Goal: Task Accomplishment & Management: Manage account settings

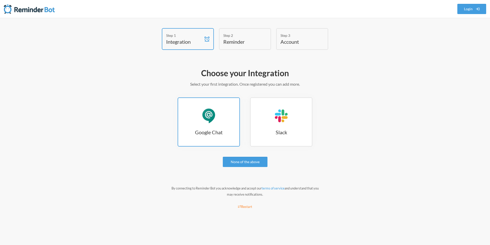
click at [218, 132] on h3 "Google Chat" at bounding box center [208, 131] width 61 height 7
click at [355, 153] on div "Choose your Integration Select your first integration. Once registered you can …" at bounding box center [245, 139] width 296 height 149
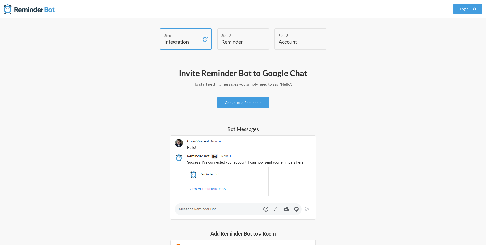
click at [228, 175] on img at bounding box center [243, 177] width 146 height 84
click at [241, 104] on link "Continue to Reminders" at bounding box center [243, 102] width 53 height 10
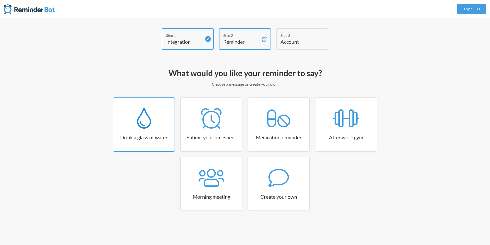
click at [140, 141] on link "Drink a glass of water" at bounding box center [144, 124] width 62 height 54
select select "06:30:00"
select select "true"
select select "11:00:00"
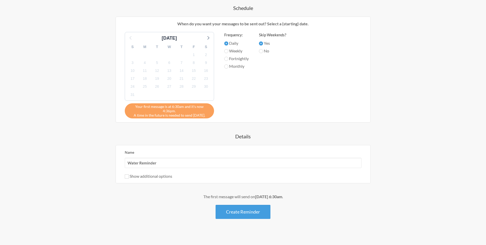
scroll to position [206, 0]
click at [159, 158] on input "Water Reminder" at bounding box center [243, 162] width 237 height 10
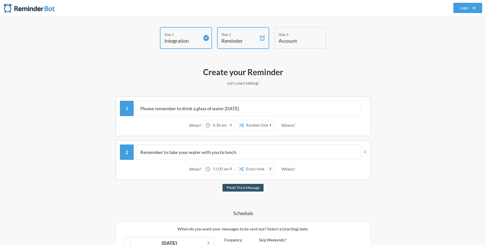
scroll to position [0, 0]
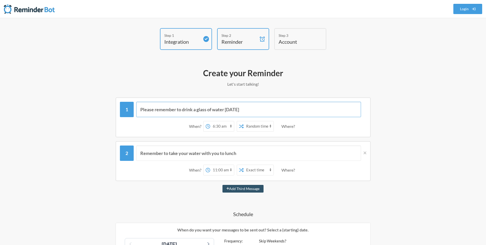
click at [336, 113] on input "Please remember to drink a glass of water today" at bounding box center [248, 109] width 225 height 15
click at [366, 152] on icon at bounding box center [365, 152] width 3 height 5
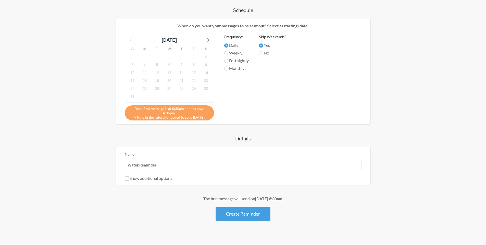
scroll to position [162, 0]
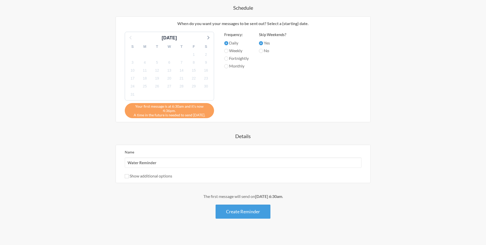
click at [144, 173] on label "Show additional options" at bounding box center [148, 175] width 47 height 5
click at [129, 174] on input "Show additional options" at bounding box center [127, 176] width 4 height 4
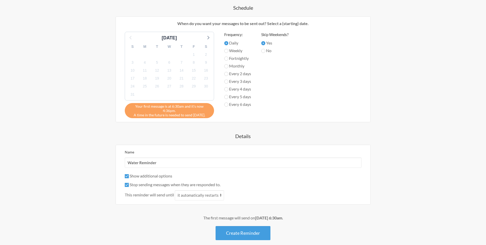
click at [144, 173] on label "Show additional options" at bounding box center [148, 175] width 47 height 5
click at [129, 174] on input "Show additional options" at bounding box center [127, 176] width 4 height 4
checkbox input "false"
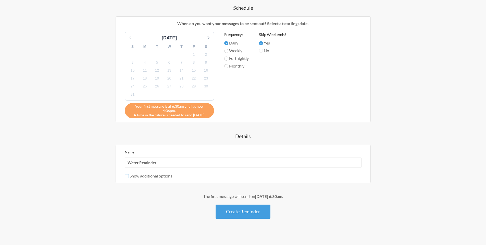
scroll to position [151, 0]
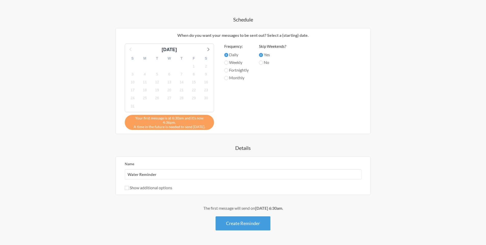
click at [165, 123] on div "Your first message is at 6:30am and it's now 4:36pm. A time in the future is ne…" at bounding box center [169, 122] width 89 height 15
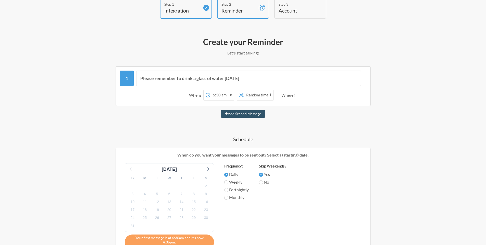
scroll to position [30, 0]
click at [267, 94] on select "Exact time Random time" at bounding box center [259, 96] width 30 height 10
click at [244, 91] on select "Exact time Random time" at bounding box center [259, 96] width 30 height 10
click at [226, 97] on select "12:00 am 12:15 am 12:30 am 12:45 am 1:00 am 1:15 am 1:30 am 1:45 am 2:00 am 2:1…" at bounding box center [222, 96] width 24 height 10
click at [210, 91] on select "12:00 am 12:15 am 12:30 am 12:45 am 1:00 am 1:15 am 1:30 am 1:45 am 2:00 am 2:1…" at bounding box center [222, 96] width 24 height 10
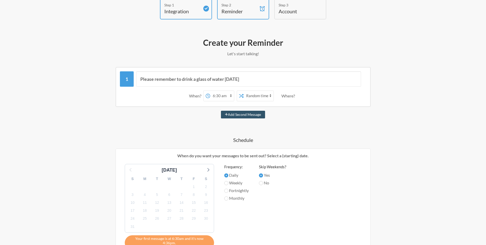
click at [226, 97] on select "12:00 am 12:15 am 12:30 am 12:45 am 1:00 am 1:15 am 1:30 am 1:45 am 2:00 am 2:1…" at bounding box center [222, 96] width 24 height 10
click at [210, 91] on select "12:00 am 12:15 am 12:30 am 12:45 am 1:00 am 1:15 am 1:30 am 1:45 am 2:00 am 2:1…" at bounding box center [222, 96] width 24 height 10
click at [292, 93] on div "Where?" at bounding box center [290, 95] width 16 height 11
click at [291, 95] on div "Where?" at bounding box center [290, 95] width 16 height 11
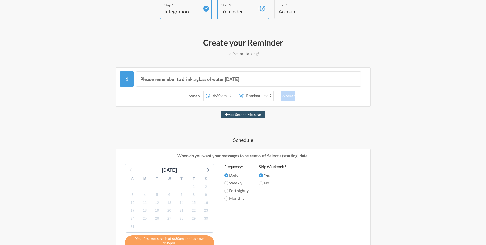
click at [291, 95] on div "Where?" at bounding box center [290, 95] width 16 height 11
click at [311, 95] on div "When? 12:00 am 12:15 am 12:30 am 12:45 am 1:00 am 1:15 am 1:30 am 1:45 am 2:00 …" at bounding box center [243, 96] width 247 height 16
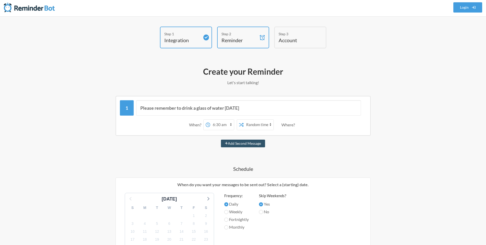
scroll to position [0, 0]
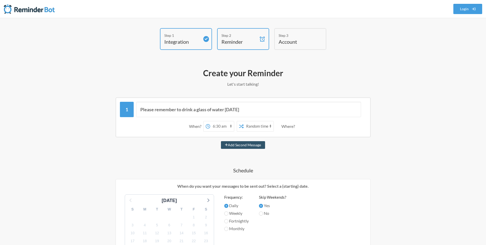
click at [245, 83] on p "Let's start talking!" at bounding box center [243, 84] width 296 height 6
click at [464, 9] on link "Login" at bounding box center [468, 9] width 29 height 10
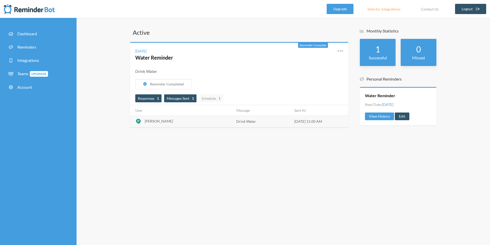
click at [186, 97] on span "Messages Sent 1" at bounding box center [180, 98] width 27 height 4
click at [209, 97] on span "Schedule 1" at bounding box center [211, 98] width 19 height 4
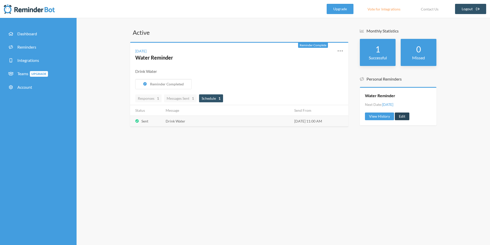
click at [401, 116] on link "Edit" at bounding box center [402, 116] width 15 height 8
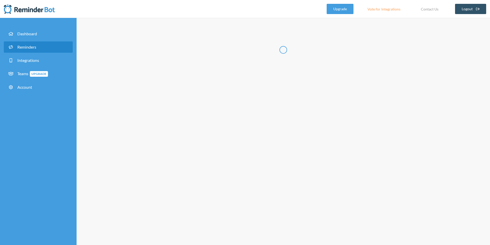
type input "Water Reminder"
select select "11:00:00"
select select "true"
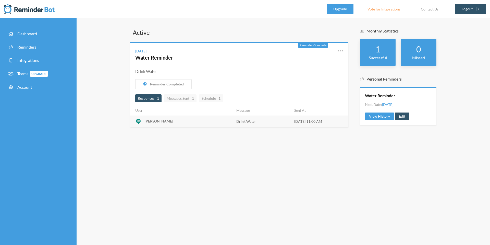
click at [289, 118] on td "Drink Water" at bounding box center [262, 120] width 58 height 11
click at [409, 115] on div "View History Edit" at bounding box center [398, 116] width 66 height 8
click at [407, 115] on link "Edit" at bounding box center [402, 116] width 15 height 8
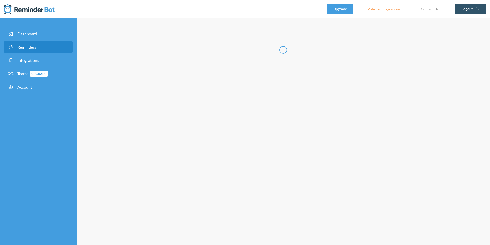
type input "Water Reminder"
select select "11:00:00"
select select "true"
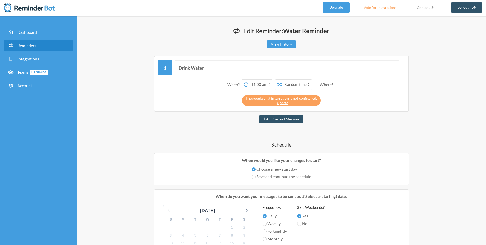
scroll to position [9, 0]
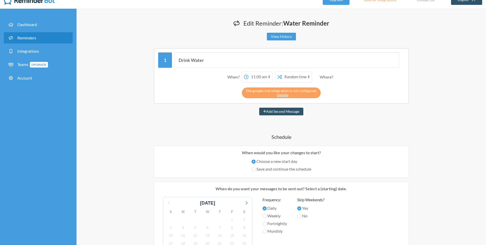
click at [260, 74] on select "12:00 am 12:15 am 12:30 am 12:45 am 1:00 am 1:15 am 1:30 am 1:45 am 2:00 am 2:1…" at bounding box center [261, 77] width 24 height 10
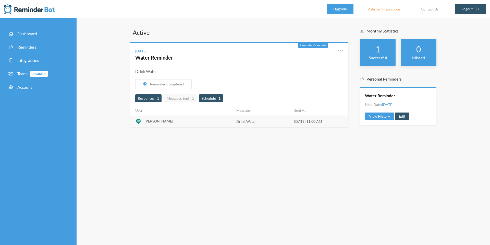
click at [212, 97] on span "Schedule 1" at bounding box center [211, 98] width 19 height 4
click at [175, 101] on span "Messages Sent 1" at bounding box center [180, 98] width 32 height 8
click at [221, 100] on strong "1" at bounding box center [220, 98] width 2 height 5
click at [404, 118] on link "Edit" at bounding box center [402, 116] width 15 height 8
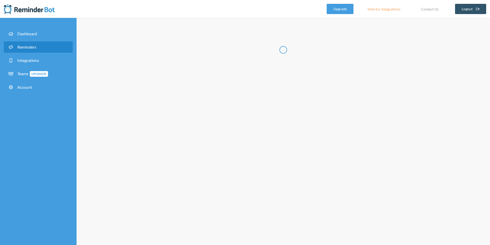
type input "Water Reminder"
select select "11:00:00"
select select "true"
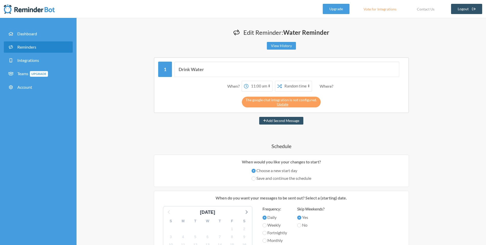
click at [269, 86] on select "12:00 am 12:15 am 12:30 am 12:45 am 1:00 am 1:15 am 1:30 am 1:45 am 2:00 am 2:1…" at bounding box center [261, 86] width 24 height 10
select select "16:45:00"
click at [249, 81] on select "12:00 am 12:15 am 12:30 am 12:45 am 1:00 am 1:15 am 1:30 am 1:45 am 2:00 am 2:1…" at bounding box center [261, 86] width 24 height 10
click at [256, 85] on select "12:00 am 12:15 am 12:30 am 12:45 am 1:00 am 1:15 am 1:30 am 1:45 am 2:00 am 2:1…" at bounding box center [261, 86] width 24 height 10
click at [249, 81] on select "12:00 am 12:15 am 12:30 am 12:45 am 1:00 am 1:15 am 1:30 am 1:45 am 2:00 am 2:1…" at bounding box center [261, 86] width 24 height 10
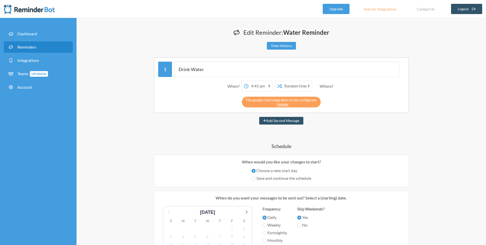
click at [256, 85] on select "12:00 am 12:15 am 12:30 am 12:45 am 1:00 am 1:15 am 1:30 am 1:45 am 2:00 am 2:1…" at bounding box center [261, 86] width 24 height 10
click at [264, 81] on select "12:00 am 12:15 am 12:30 am 12:45 am 1:00 am 1:15 am 1:30 am 1:45 am 2:00 am 2:1…" at bounding box center [261, 86] width 24 height 10
click at [249, 81] on select "12:00 am 12:15 am 12:30 am 12:45 am 1:00 am 1:15 am 1:30 am 1:45 am 2:00 am 2:1…" at bounding box center [261, 86] width 24 height 10
click at [286, 87] on select "Exact time Random time" at bounding box center [297, 86] width 30 height 10
select select "false"
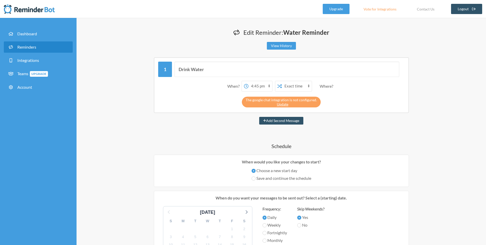
click at [282, 81] on select "Exact time Random time" at bounding box center [297, 86] width 30 height 10
click at [258, 86] on select "12:00 am 12:15 am 12:30 am 12:45 am 1:00 am 1:15 am 1:30 am 1:45 am 2:00 am 2:1…" at bounding box center [261, 86] width 24 height 10
click at [249, 81] on select "12:00 am 12:15 am 12:30 am 12:45 am 1:00 am 1:15 am 1:30 am 1:45 am 2:00 am 2:1…" at bounding box center [261, 86] width 24 height 10
click at [258, 86] on select "12:00 am 12:15 am 12:30 am 12:45 am 1:00 am 1:15 am 1:30 am 1:45 am 2:00 am 2:1…" at bounding box center [261, 86] width 24 height 10
click at [249, 81] on select "12:00 am 12:15 am 12:30 am 12:45 am 1:00 am 1:15 am 1:30 am 1:45 am 2:00 am 2:1…" at bounding box center [261, 86] width 24 height 10
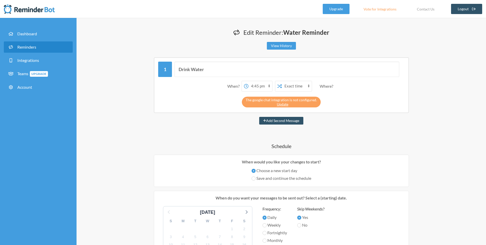
click at [270, 84] on select "12:00 am 12:15 am 12:30 am 12:45 am 1:00 am 1:15 am 1:30 am 1:45 am 2:00 am 2:1…" at bounding box center [261, 86] width 24 height 10
click at [302, 124] on button "Add Second Message" at bounding box center [281, 121] width 44 height 8
select select "17:45:00"
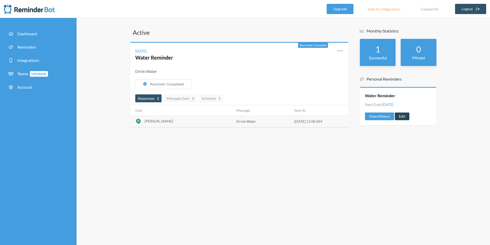
click at [406, 113] on link "Edit" at bounding box center [402, 116] width 15 height 8
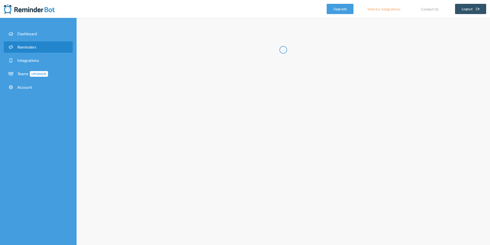
type input "Water Reminder"
select select "11:00:00"
select select "true"
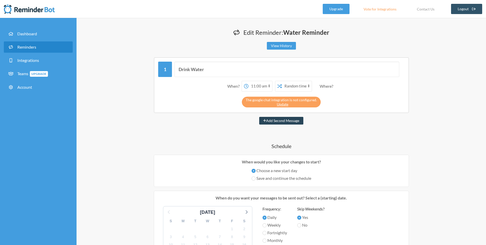
click at [280, 121] on button "Add Second Message" at bounding box center [281, 121] width 44 height 8
select select "12:00:00"
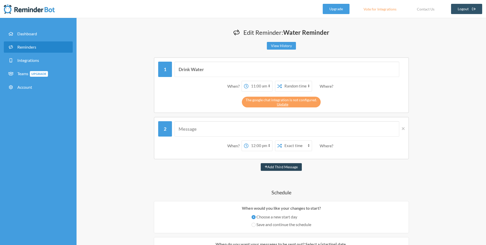
click at [287, 169] on button "Add Third Message" at bounding box center [281, 167] width 41 height 8
select select "13:00:00"
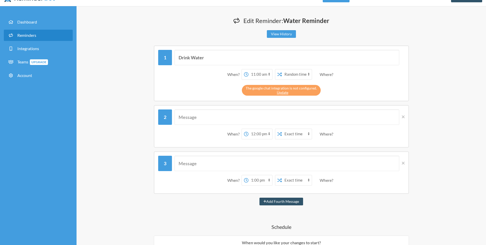
scroll to position [49, 0]
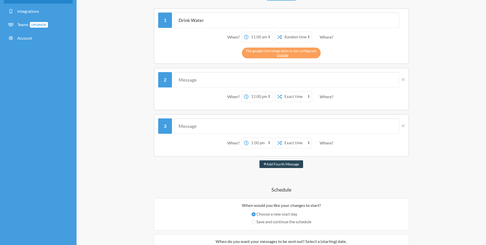
click at [287, 163] on button "Add Fourth Message" at bounding box center [282, 164] width 44 height 8
select select "14:00:00"
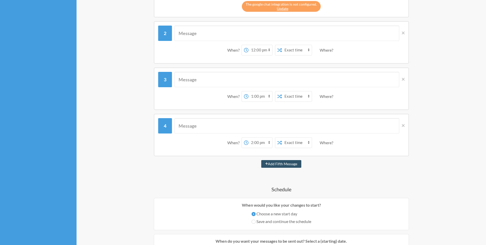
scroll to position [101, 0]
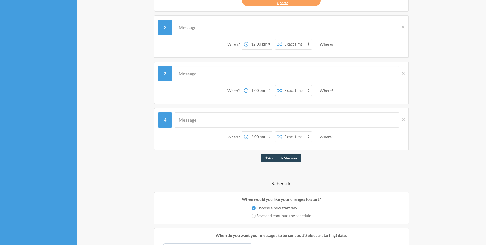
click at [291, 158] on button "Add Fifth Message" at bounding box center [281, 158] width 40 height 8
select select "15:00:00"
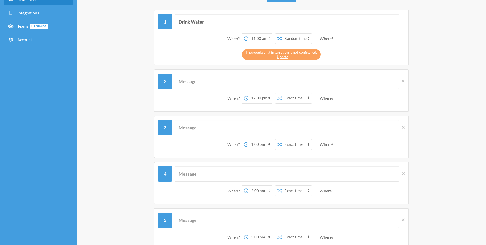
scroll to position [0, 0]
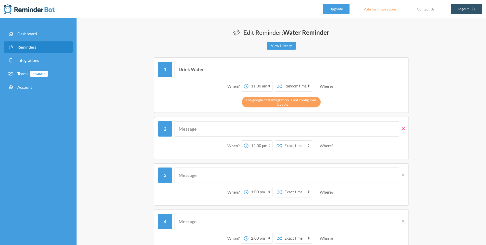
click at [402, 128] on icon at bounding box center [403, 128] width 3 height 5
select select "13:00:00"
select select "14:00:00"
select select "15:00:00"
click at [402, 128] on icon at bounding box center [403, 128] width 3 height 5
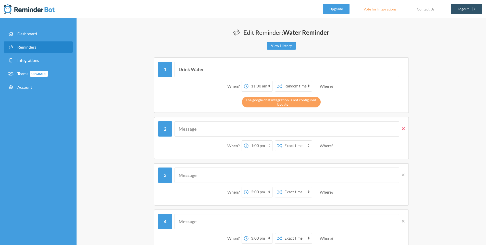
select select "14:00:00"
select select "15:00:00"
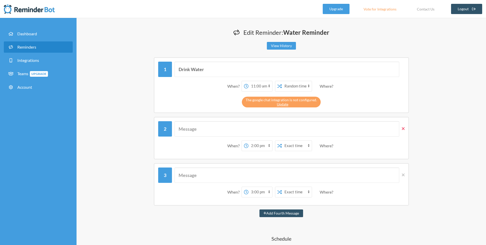
click at [402, 128] on icon at bounding box center [403, 128] width 3 height 5
select select "15:00:00"
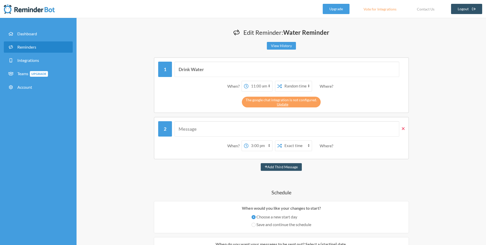
click at [402, 128] on icon at bounding box center [403, 128] width 3 height 5
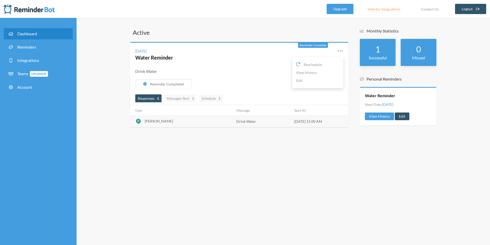
click at [337, 51] on div "Reschedule View History Edit" at bounding box center [337, 54] width 14 height 13
click at [338, 50] on icon at bounding box center [340, 50] width 5 height 1
click at [402, 114] on link "Edit" at bounding box center [402, 116] width 15 height 8
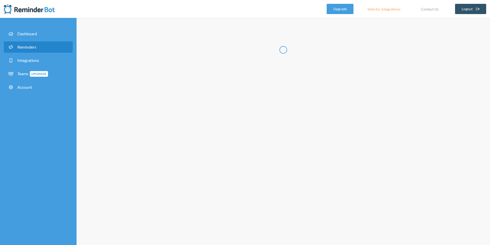
type input "Water Reminder"
select select "11:00:00"
select select "true"
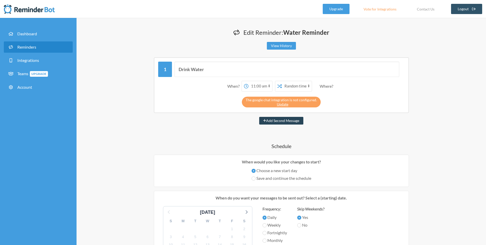
click at [285, 123] on button "Add Second Message" at bounding box center [281, 121] width 44 height 8
select select "12:00:00"
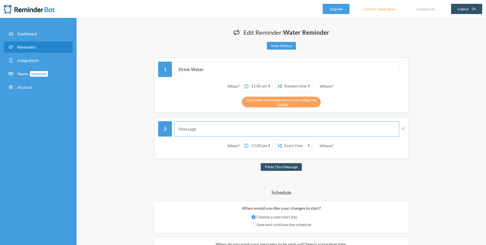
click at [223, 128] on input "text" at bounding box center [287, 128] width 225 height 15
type input "Drink More Water"
click at [259, 145] on select "12:00 am 12:15 am 12:30 am 12:45 am 1:00 am 1:15 am 1:30 am 1:45 am 2:00 am 2:1…" at bounding box center [261, 145] width 24 height 10
click at [249, 140] on select "12:00 am 12:15 am 12:30 am 12:45 am 1:00 am 1:15 am 1:30 am 1:45 am 2:00 am 2:1…" at bounding box center [261, 145] width 24 height 10
click at [326, 146] on div "Where?" at bounding box center [328, 145] width 16 height 11
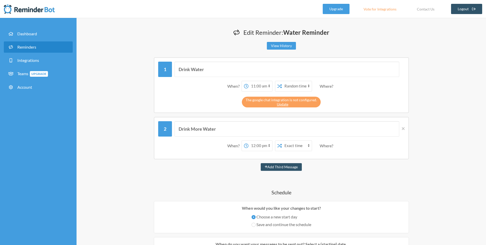
click at [325, 157] on div "Drink More Water When? 12:00 am 12:15 am 12:30 am 12:45 am 1:00 am 1:15 am 1:30…" at bounding box center [281, 138] width 255 height 42
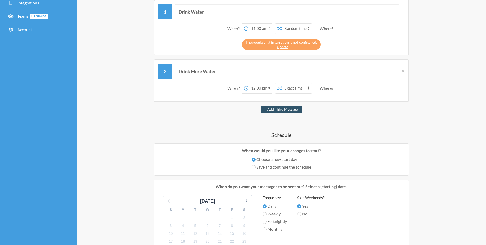
scroll to position [58, 0]
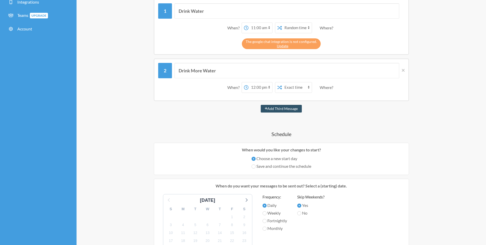
click at [268, 168] on label "Save and continue the schedule" at bounding box center [282, 166] width 60 height 6
click at [256, 168] on input "Save and continue the schedule" at bounding box center [254, 166] width 4 height 4
radio input "true"
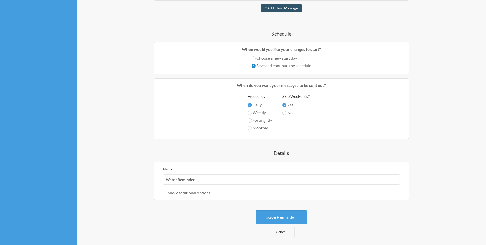
scroll to position [159, 0]
click at [282, 219] on button "Save Reminder" at bounding box center [281, 217] width 51 height 14
click at [275, 208] on div "Drink Water When? 12:00 am 12:15 am 12:30 am 12:45 am 1:00 am 1:15 am 1:30 am 1…" at bounding box center [281, 67] width 306 height 338
click at [278, 214] on button "Save Reminder" at bounding box center [281, 217] width 51 height 14
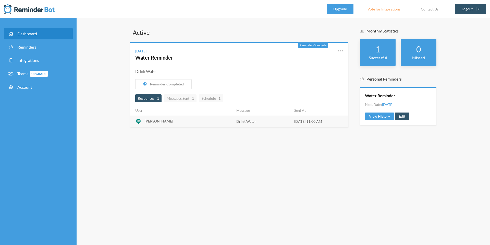
click at [163, 121] on span "[PERSON_NAME]" at bounding box center [159, 121] width 28 height 4
click at [186, 96] on span "Messages Sent 1" at bounding box center [180, 98] width 27 height 4
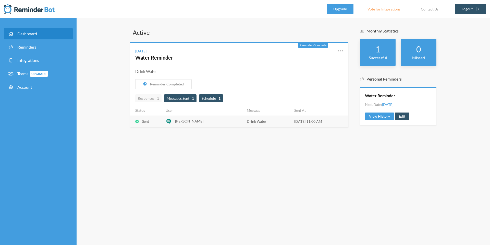
click at [212, 96] on span "Schedule 1" at bounding box center [211, 98] width 19 height 4
click at [338, 52] on icon at bounding box center [340, 51] width 6 height 6
click at [306, 74] on link "View History" at bounding box center [317, 72] width 43 height 8
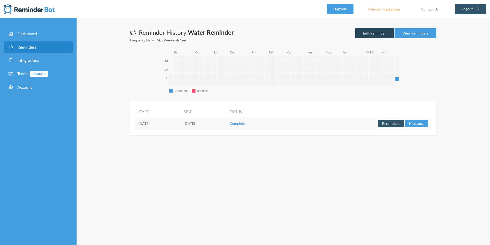
click at [369, 36] on link "Edit Reminder" at bounding box center [374, 33] width 39 height 10
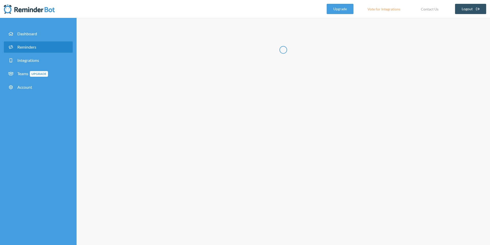
type input "Water Reminder"
select select "11:00:00"
select select "true"
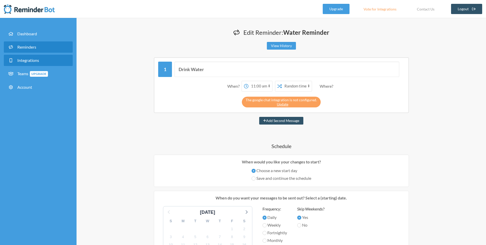
click at [27, 61] on span "Integrations" at bounding box center [28, 60] width 22 height 5
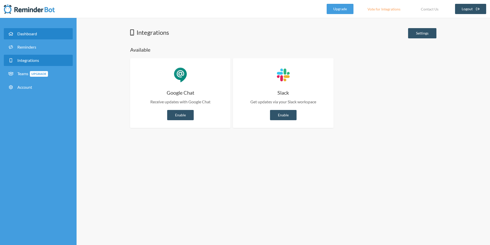
click at [44, 33] on link "Dashboard" at bounding box center [38, 33] width 69 height 11
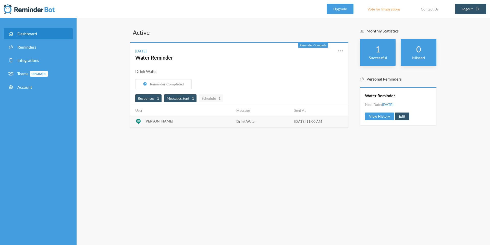
click at [182, 100] on span "Messages Sent 1" at bounding box center [180, 98] width 27 height 4
click at [181, 121] on span "[PERSON_NAME]" at bounding box center [189, 121] width 28 height 4
click at [172, 118] on td "[PERSON_NAME]" at bounding box center [203, 120] width 81 height 11
click at [178, 117] on td "[PERSON_NAME]" at bounding box center [203, 120] width 81 height 11
click at [207, 101] on span "Schedule 1" at bounding box center [211, 98] width 24 height 8
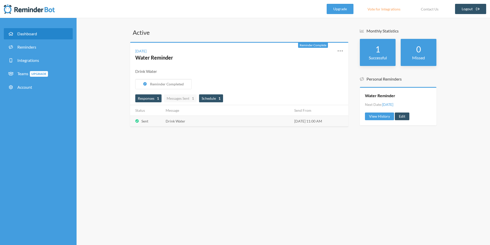
click at [140, 99] on span "Responses 1" at bounding box center [148, 98] width 21 height 4
click at [157, 56] on link "Water Reminder" at bounding box center [154, 57] width 38 height 6
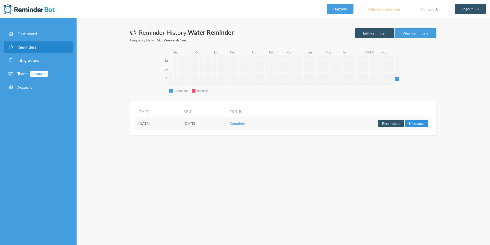
click at [418, 123] on button "Messages" at bounding box center [416, 124] width 23 height 8
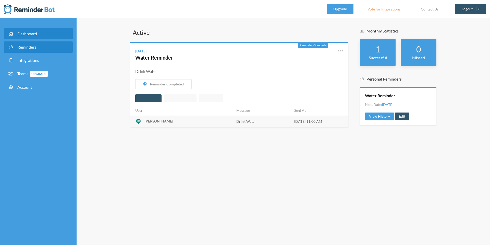
click at [26, 47] on span "Reminders" at bounding box center [26, 46] width 19 height 5
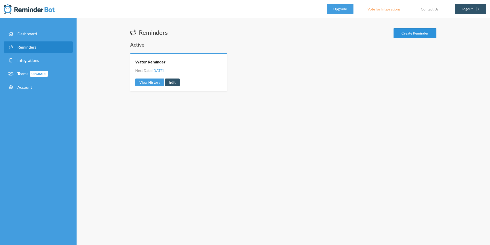
click at [427, 34] on link "Create Reminder" at bounding box center [415, 33] width 43 height 10
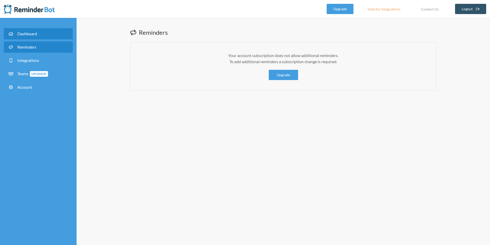
click at [22, 33] on span "Dashboard" at bounding box center [27, 33] width 20 height 5
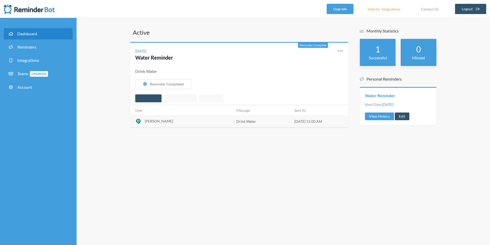
click at [378, 94] on link "Water Reminder" at bounding box center [380, 96] width 30 height 6
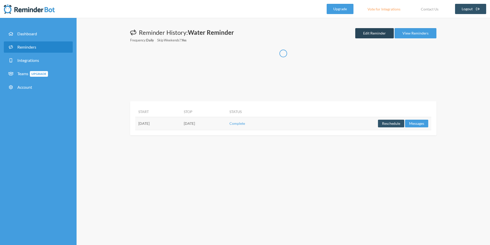
click at [378, 35] on link "Edit Reminder" at bounding box center [374, 33] width 39 height 10
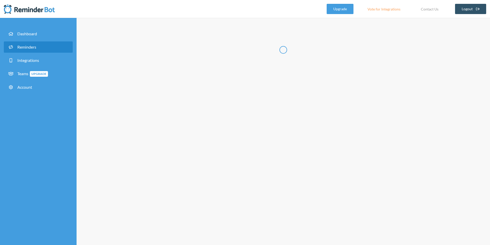
type input "Water Reminder"
select select "11:00:00"
select select "true"
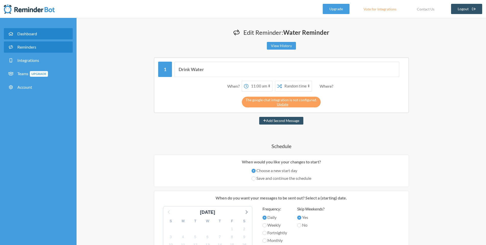
click at [31, 34] on span "Dashboard" at bounding box center [27, 33] width 20 height 5
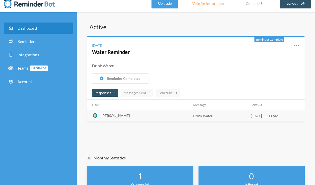
scroll to position [5, 0]
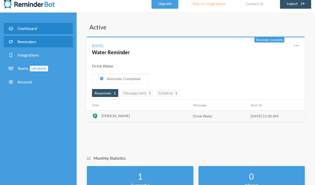
click at [29, 41] on span "Reminders" at bounding box center [26, 41] width 19 height 5
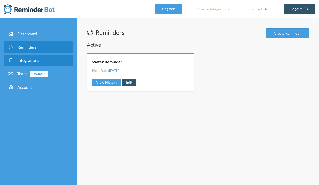
click at [20, 62] on span "Integrations" at bounding box center [28, 60] width 22 height 5
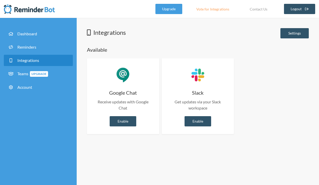
click at [117, 115] on div "Google Chat Receive updates with Google Chat Update Updates are required Enable…" at bounding box center [123, 96] width 72 height 76
click at [119, 120] on link "Enable" at bounding box center [123, 121] width 27 height 10
click at [131, 119] on link "Enable" at bounding box center [123, 121] width 27 height 10
click at [122, 127] on div "Google Chat Receive updates with Google Chat Update Updates are required Enable…" at bounding box center [123, 96] width 72 height 76
click at [120, 124] on link "Enable" at bounding box center [123, 121] width 27 height 10
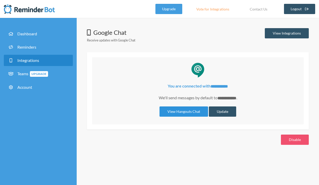
click at [193, 111] on link "View Hangouts Chat" at bounding box center [183, 111] width 49 height 10
